Goal: Task Accomplishment & Management: Use online tool/utility

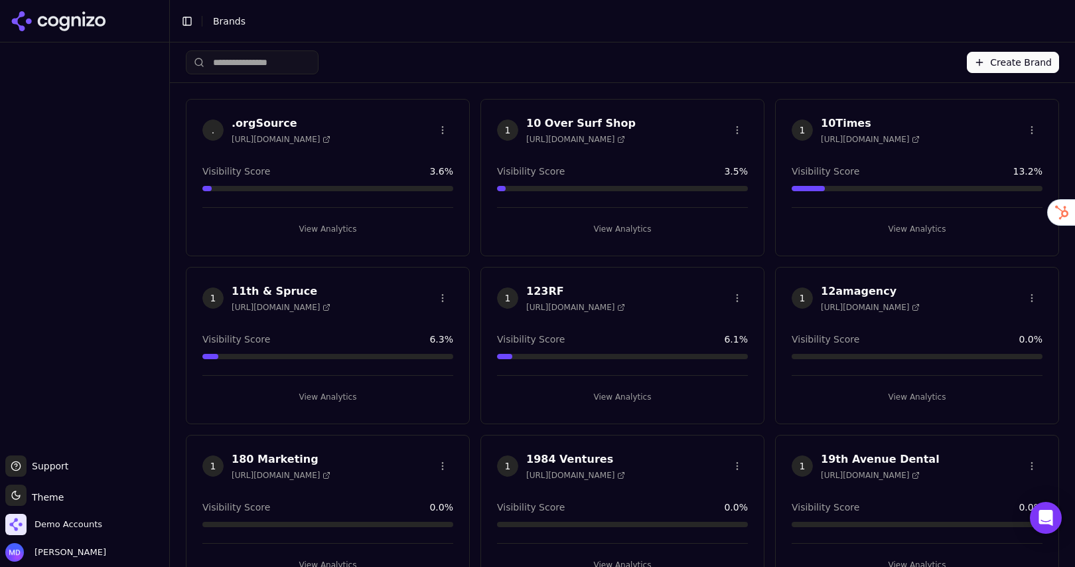
click at [268, 68] on input "search" at bounding box center [252, 62] width 133 height 24
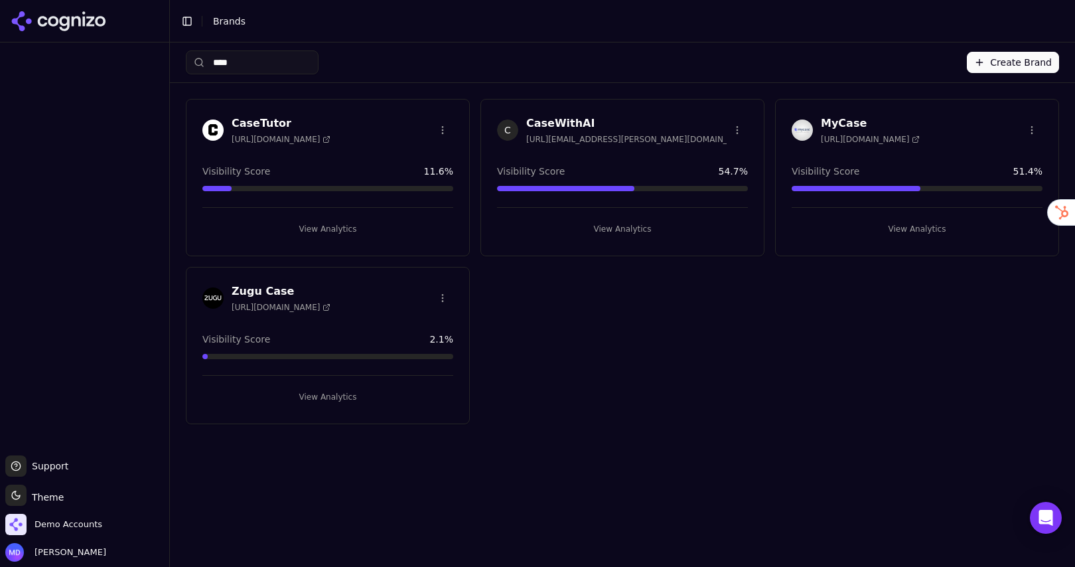
type input "****"
click at [601, 221] on button "View Analytics" at bounding box center [622, 228] width 251 height 21
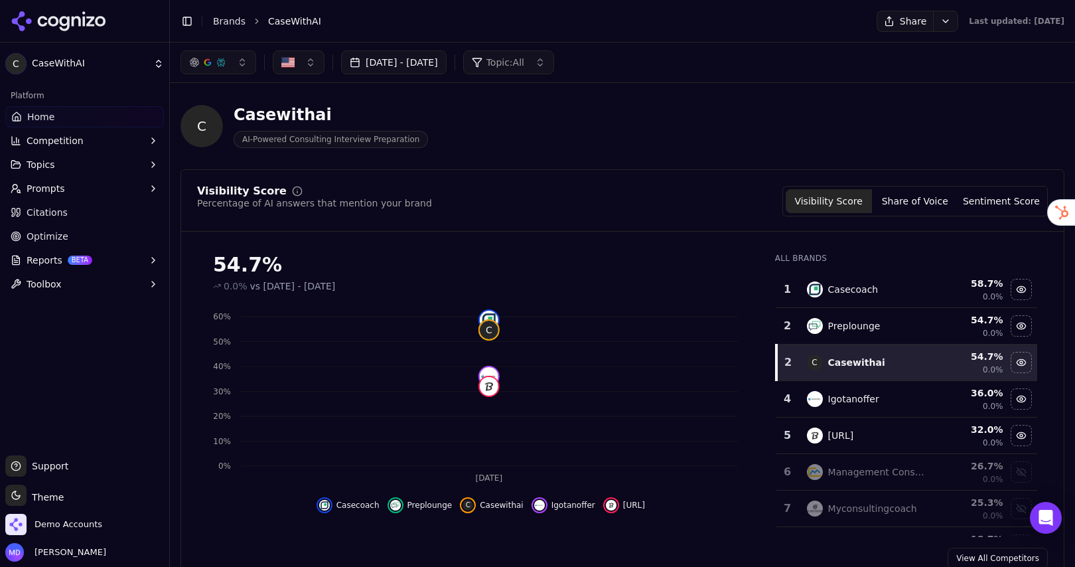
click at [69, 237] on link "Optimize" at bounding box center [84, 236] width 159 height 21
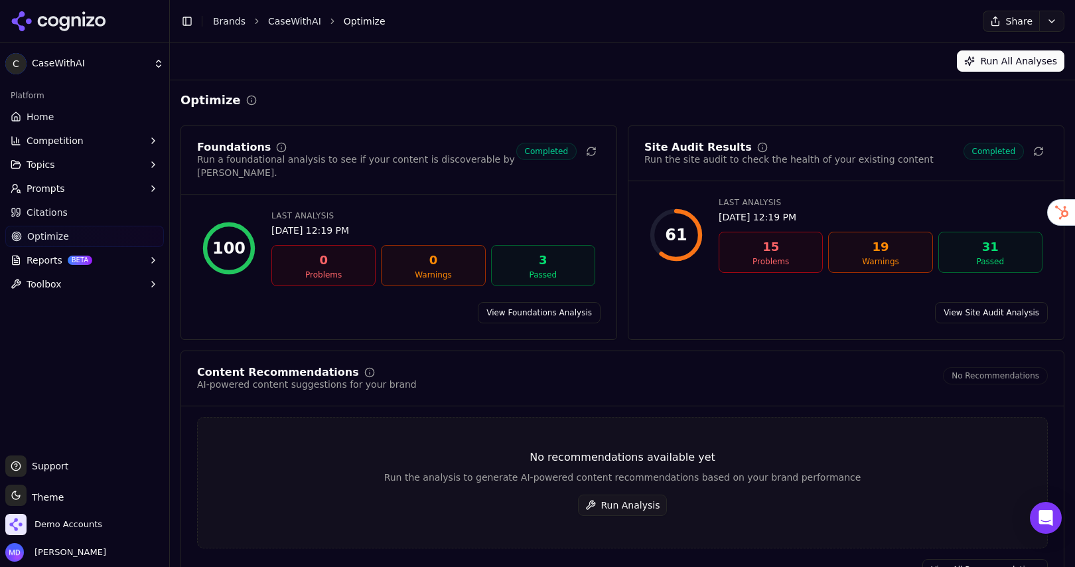
click at [605, 494] on button "Run Analysis" at bounding box center [623, 504] width 90 height 21
click at [611, 500] on button "Run Analysis" at bounding box center [623, 504] width 90 height 21
click at [221, 25] on link "Brands" at bounding box center [229, 21] width 33 height 11
click at [55, 520] on html "C CaseWithAI Platform Home Competition Topics Prompts Citations Optimize Report…" at bounding box center [537, 283] width 1075 height 567
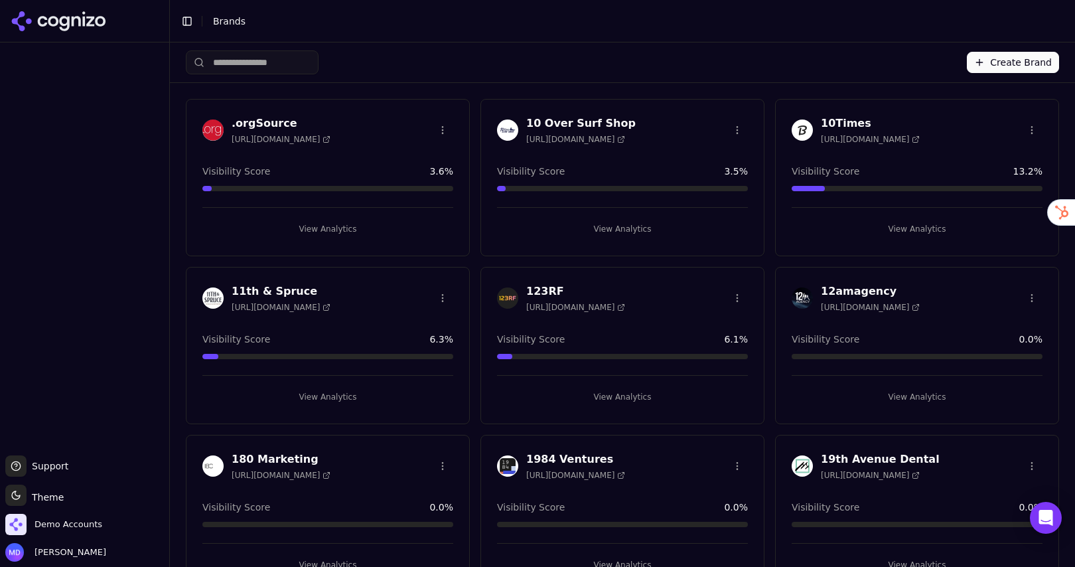
click at [263, 53] on input "search" at bounding box center [252, 62] width 133 height 24
click at [75, 532] on span "Demo Accounts" at bounding box center [53, 524] width 97 height 21
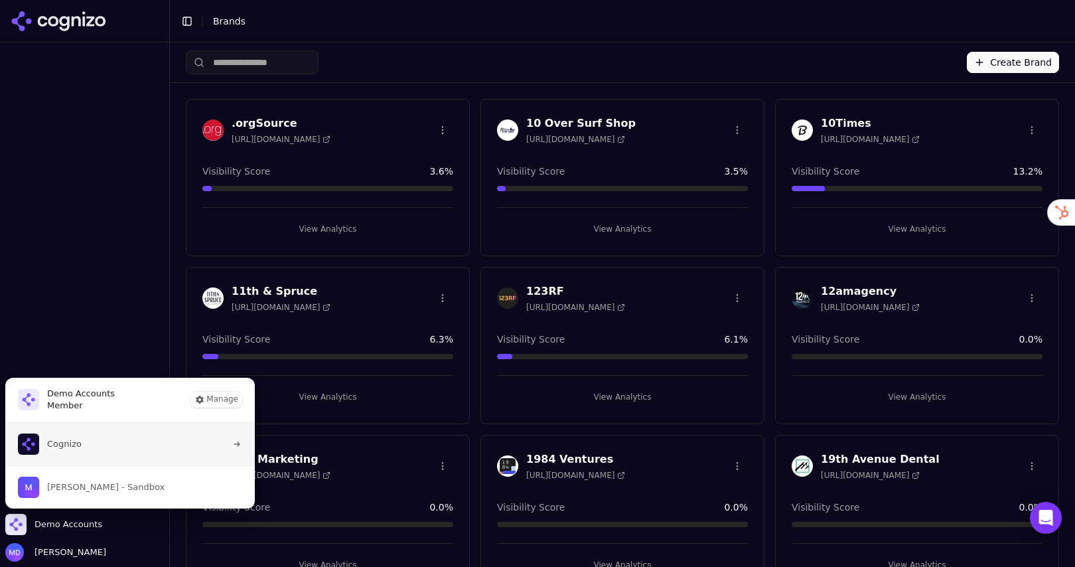
click at [121, 450] on button "Cognizo" at bounding box center [130, 444] width 251 height 42
